Goal: Find specific page/section: Find specific page/section

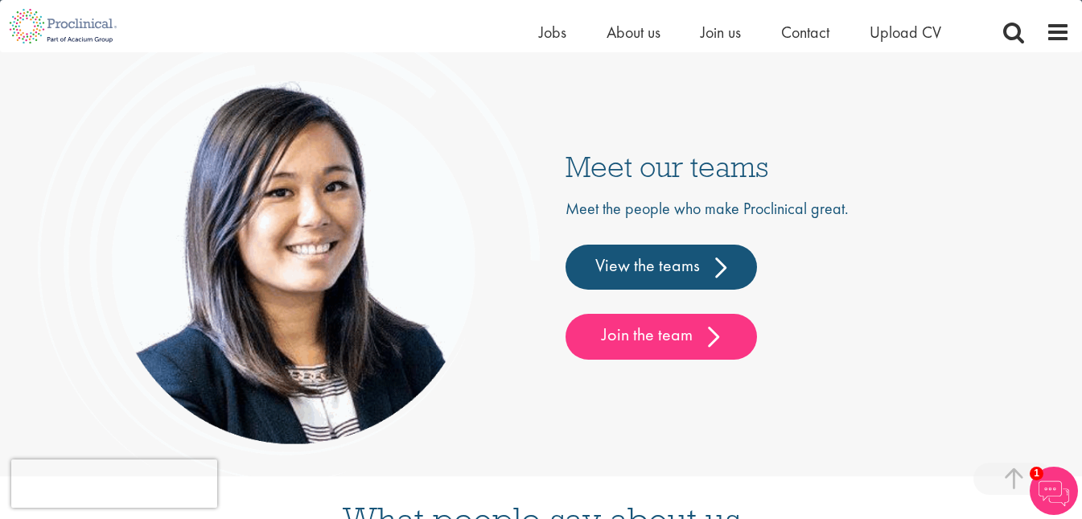
scroll to position [3621, 0]
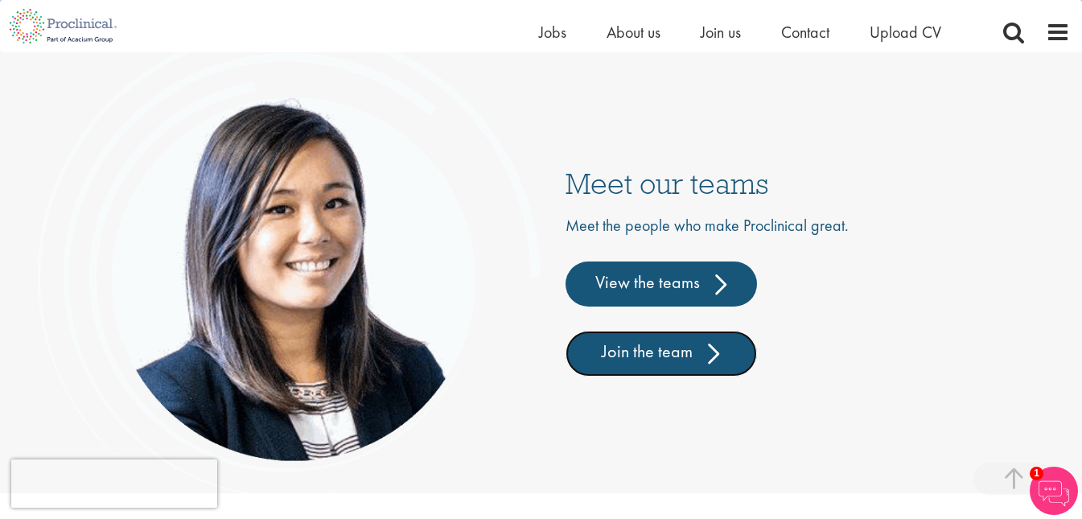
click at [667, 353] on link "Join the team" at bounding box center [662, 353] width 192 height 45
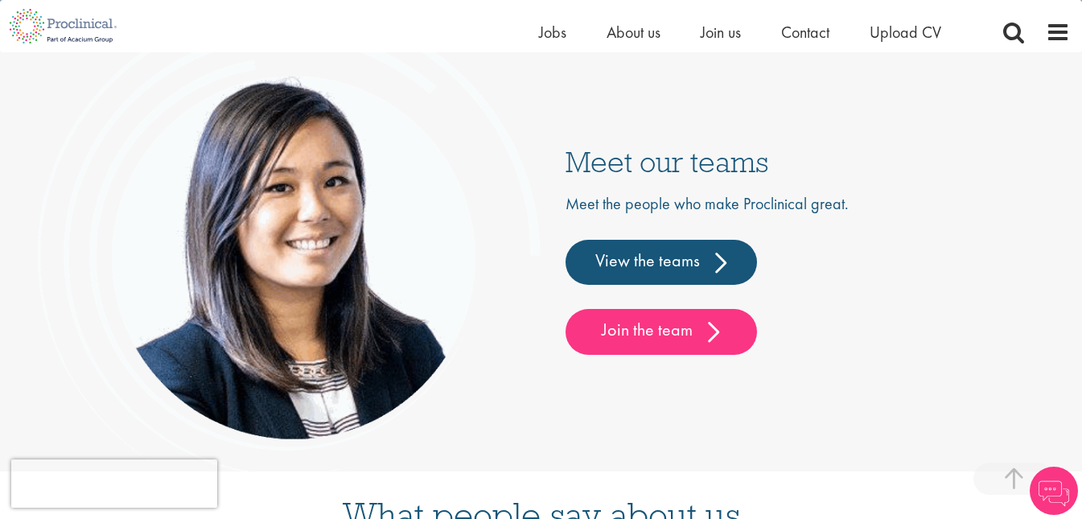
scroll to position [3627, 0]
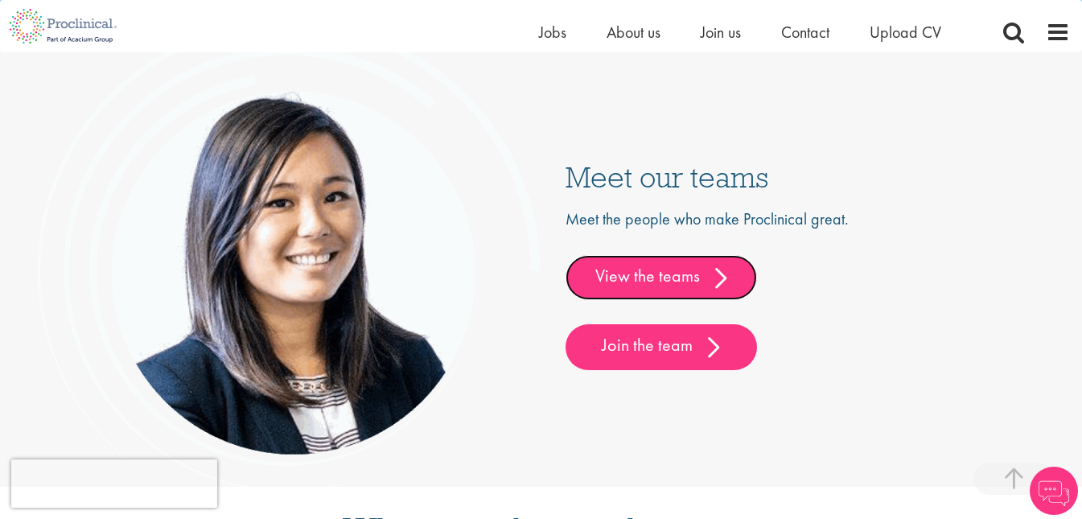
click at [656, 271] on link "View the teams" at bounding box center [662, 277] width 192 height 45
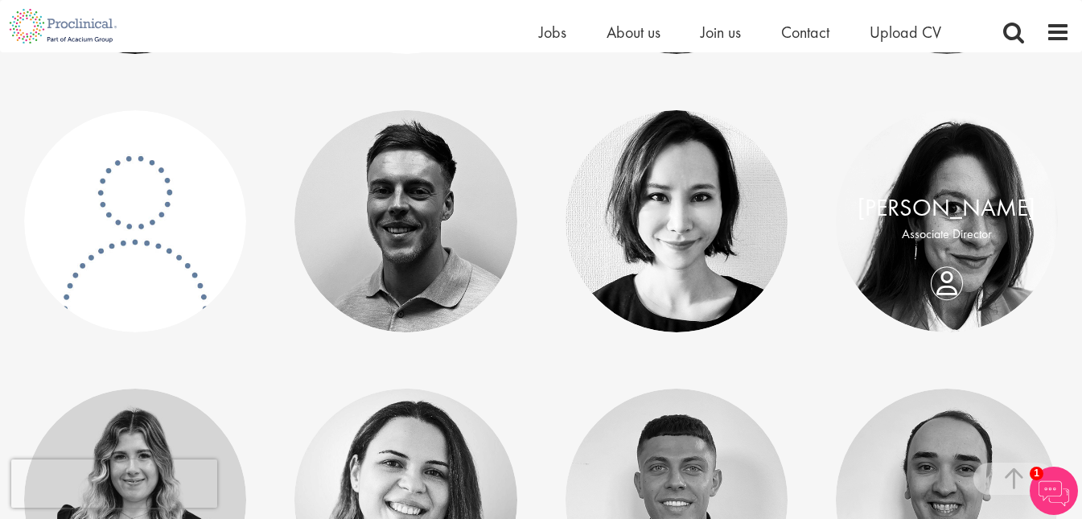
scroll to position [5472, 0]
